Goal: Task Accomplishment & Management: Manage account settings

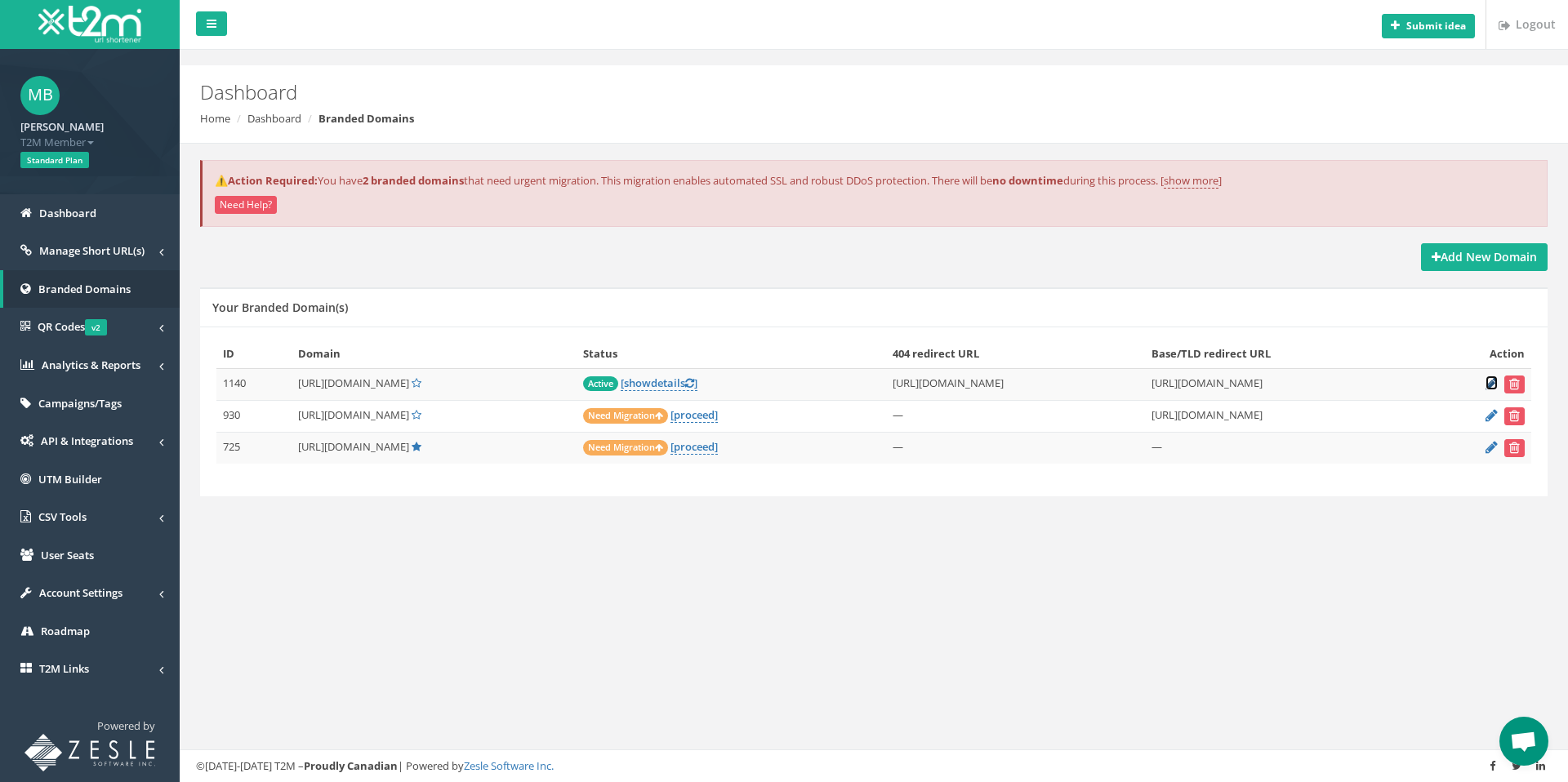
click at [1491, 387] on icon at bounding box center [1491, 383] width 12 height 11
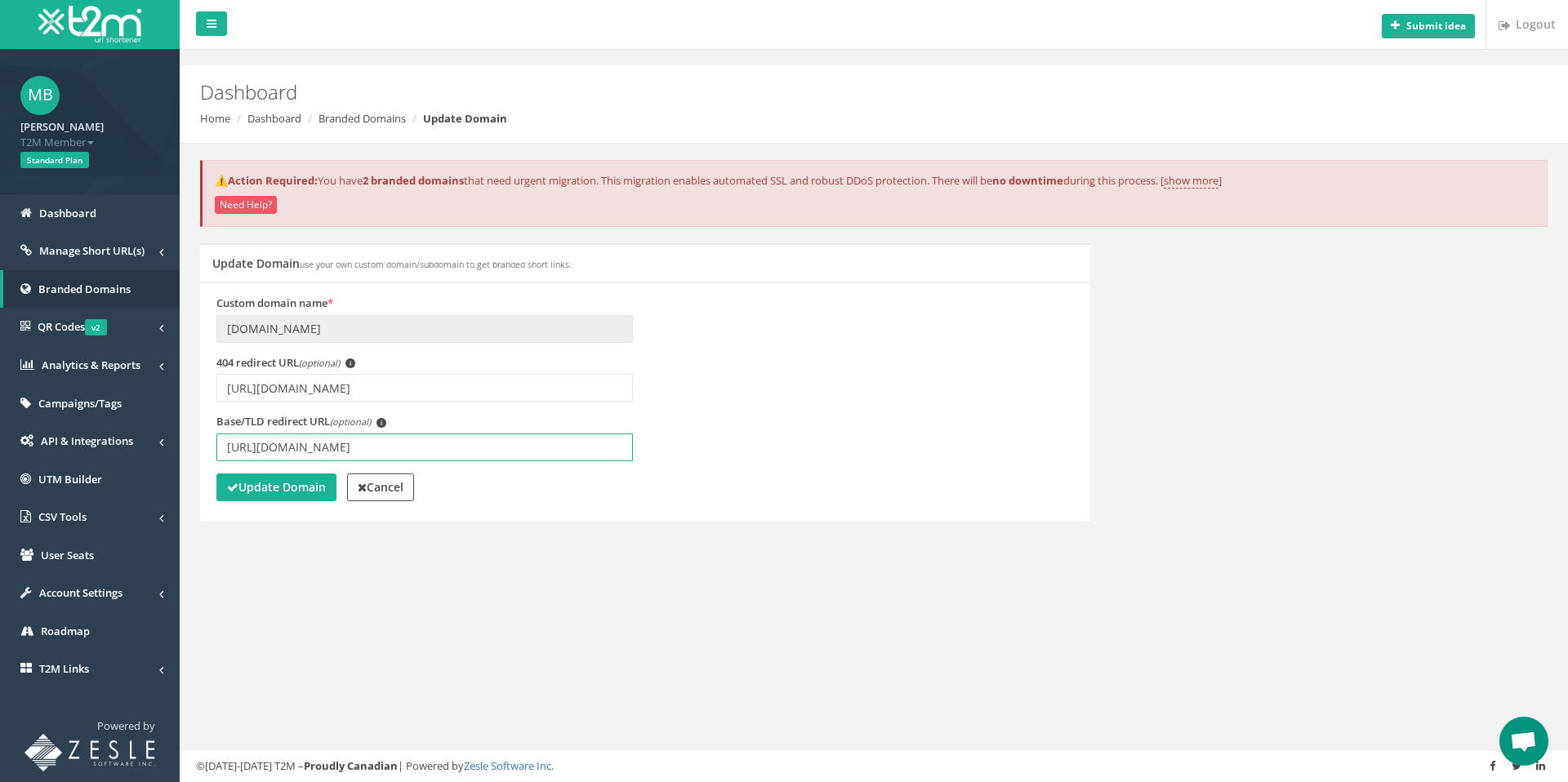
drag, startPoint x: 521, startPoint y: 445, endPoint x: 222, endPoint y: 429, distance: 299.4
click at [222, 429] on div "Base/TLD redirect URL (optional) i [URL][DOMAIN_NAME]" at bounding box center [425, 438] width 416 height 47
paste input "IjE_0GQfX3Y"
type input "[URL][DOMAIN_NAME]"
click at [249, 483] on strong "Update Domain" at bounding box center [276, 487] width 99 height 15
